Goal: Information Seeking & Learning: Check status

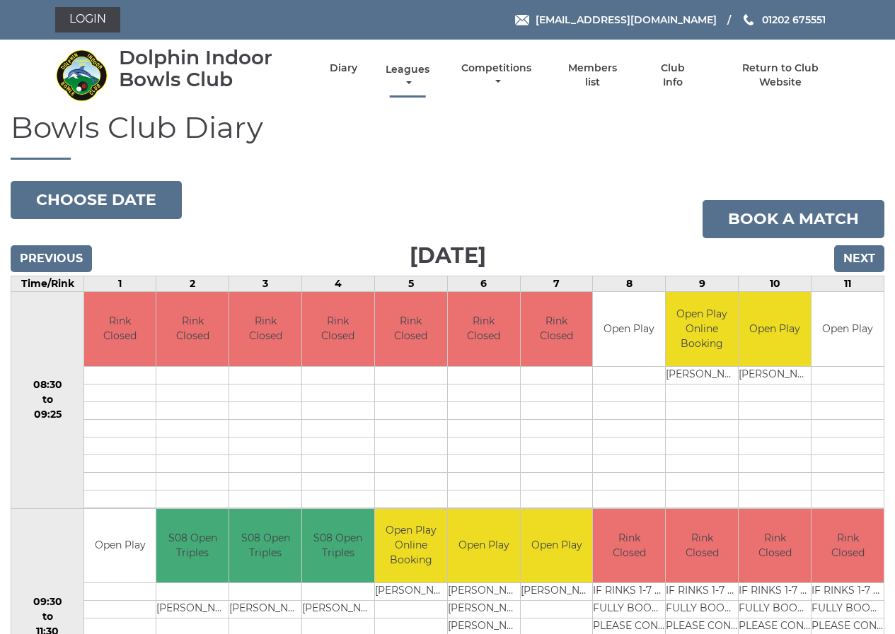
click at [406, 69] on link "Leagues" at bounding box center [407, 77] width 51 height 28
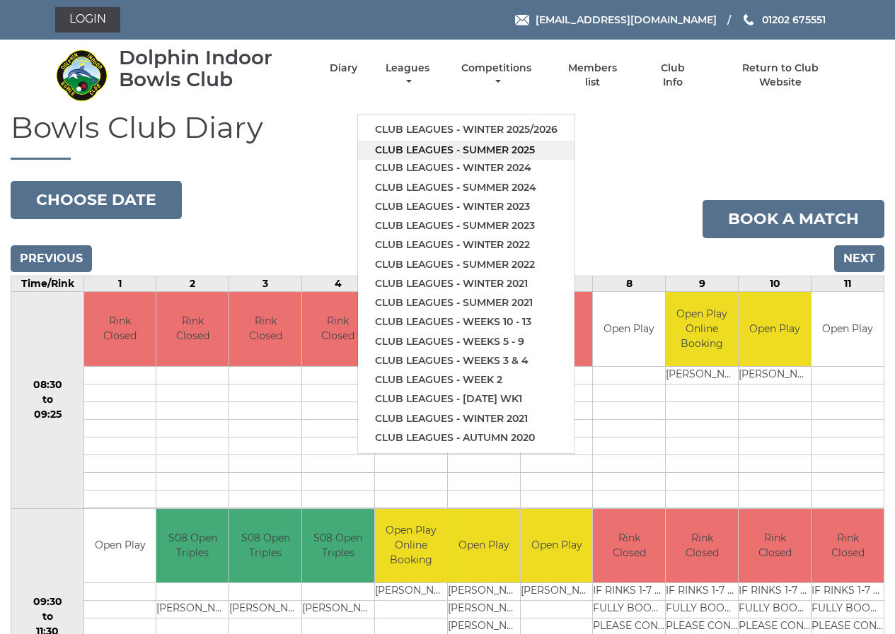
click at [424, 151] on link "Club leagues - Summer 2025" at bounding box center [466, 150] width 216 height 19
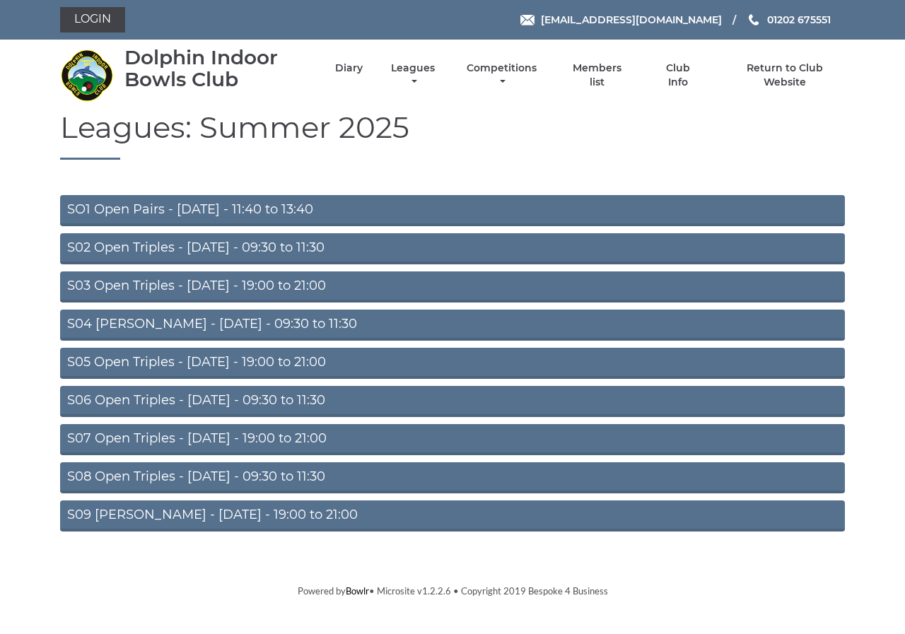
click at [218, 439] on link "S07 Open Triples - Thursday - 19:00 to 21:00" at bounding box center [452, 439] width 785 height 31
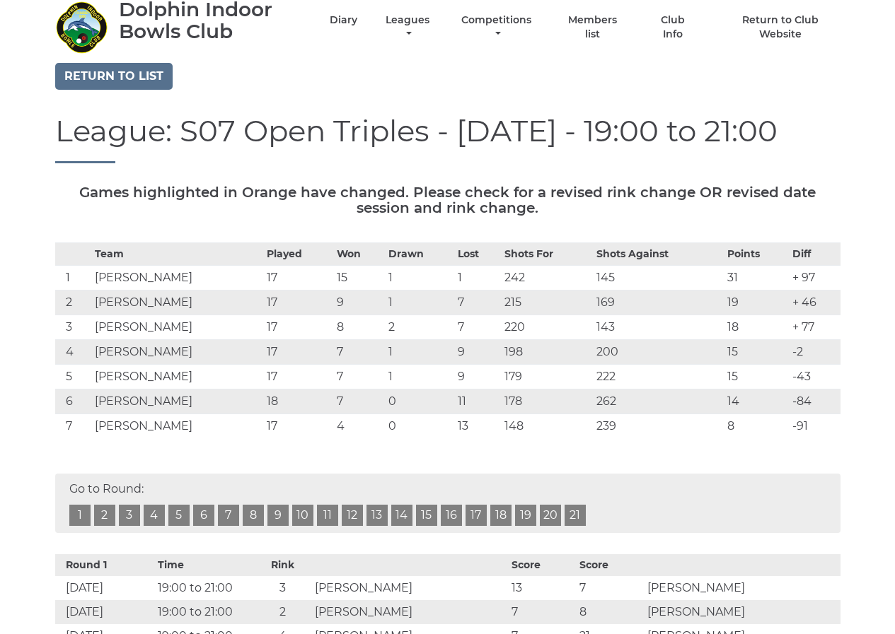
scroll to position [141, 0]
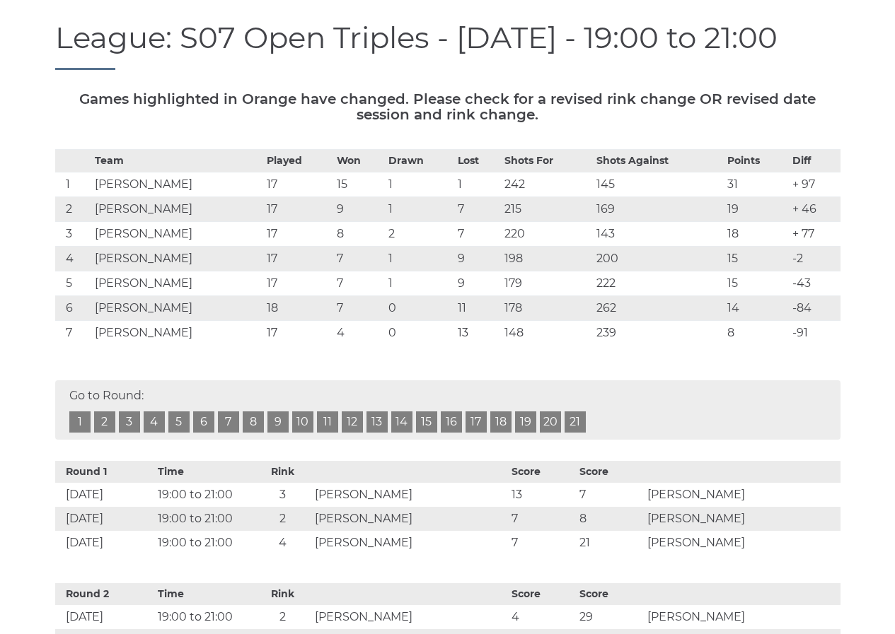
click at [548, 423] on link "20" at bounding box center [550, 422] width 21 height 21
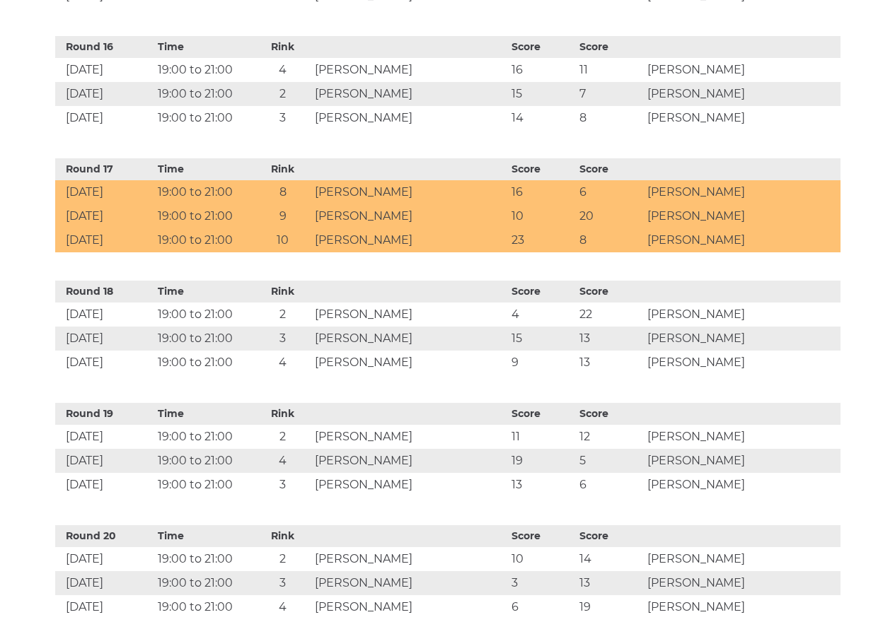
scroll to position [2000, 0]
